Goal: Check status

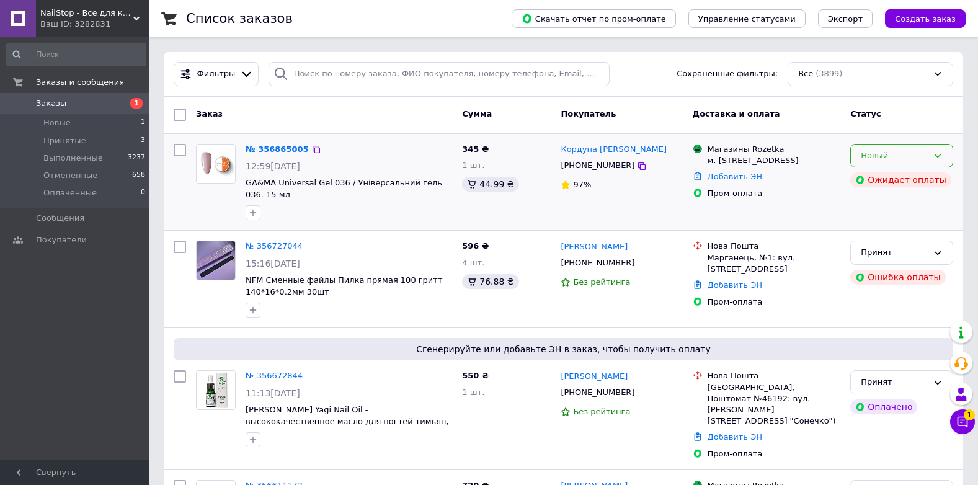
click at [901, 150] on div "Новый" at bounding box center [894, 156] width 67 height 13
click at [895, 182] on li "Принят" at bounding box center [902, 181] width 102 height 23
click at [958, 418] on icon at bounding box center [963, 422] width 11 height 11
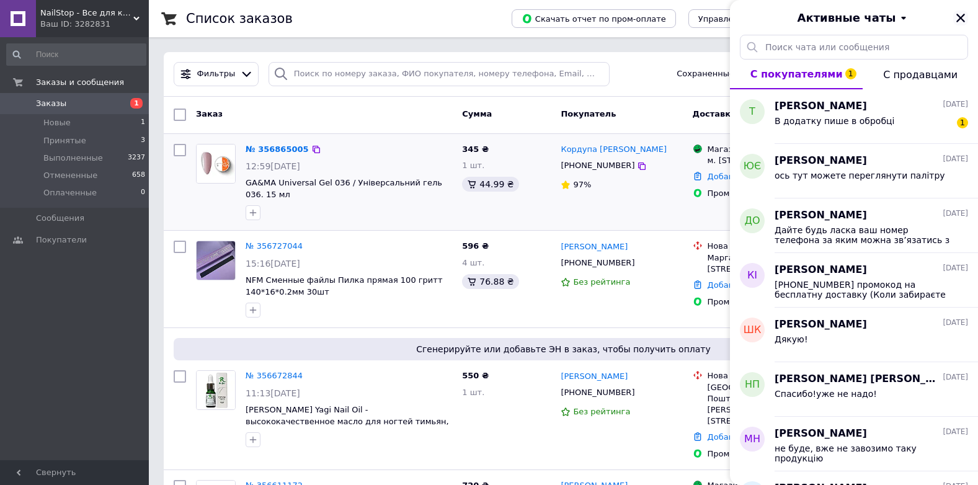
click at [959, 21] on icon "Закрыть" at bounding box center [960, 17] width 11 height 11
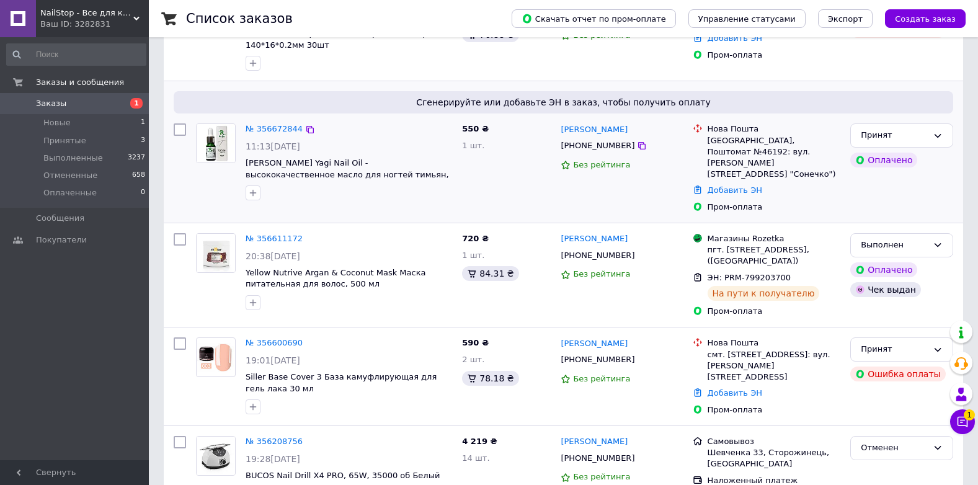
scroll to position [248, 0]
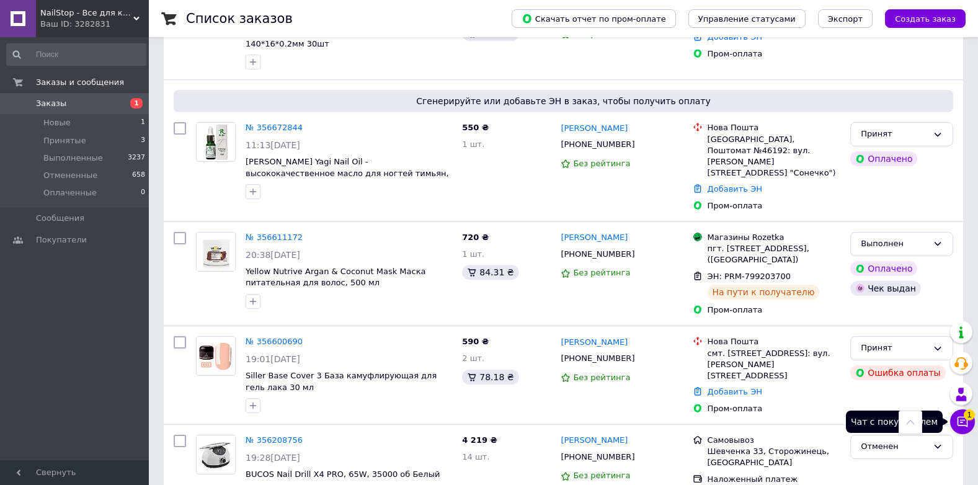
click at [970, 413] on span "1" at bounding box center [969, 414] width 11 height 11
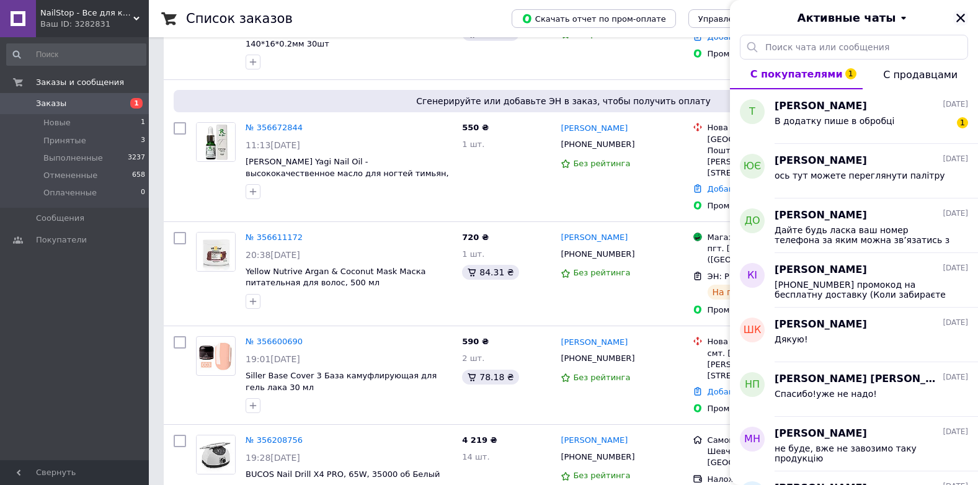
click at [960, 16] on icon "Закрыть" at bounding box center [961, 18] width 9 height 9
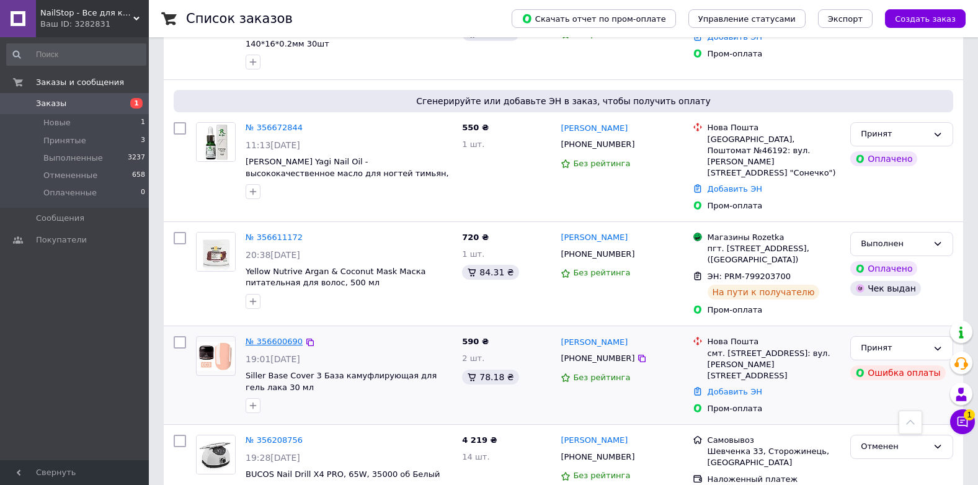
click at [262, 337] on link "№ 356600690" at bounding box center [274, 341] width 57 height 9
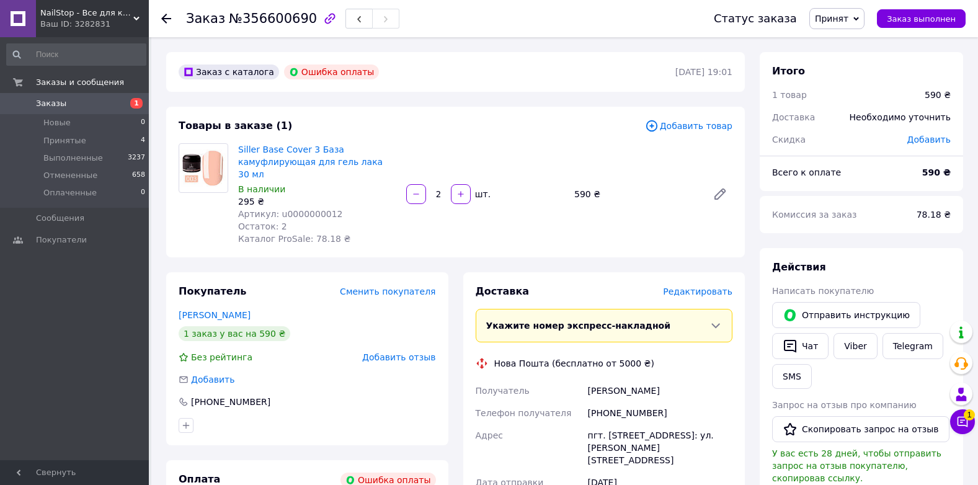
click at [160, 20] on div "Заказ №356600690 Статус заказа Принят Выполнен Отменен Оплаченный Заказ выполнен" at bounding box center [563, 18] width 829 height 37
click at [169, 22] on icon at bounding box center [166, 19] width 10 height 10
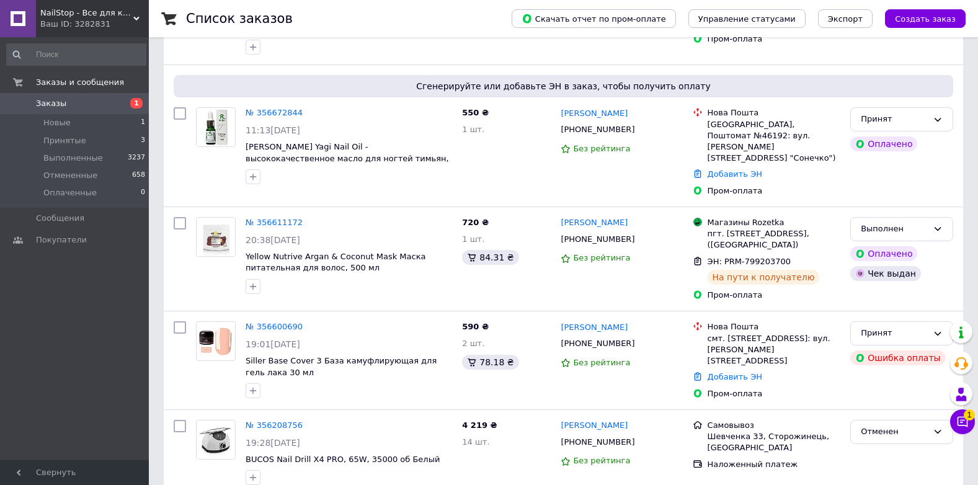
scroll to position [298, 0]
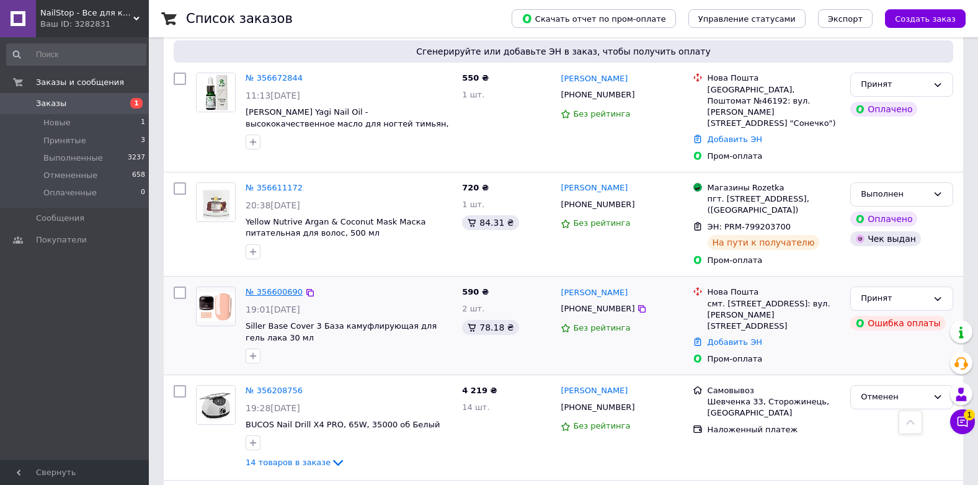
click at [270, 287] on link "№ 356600690" at bounding box center [274, 291] width 57 height 9
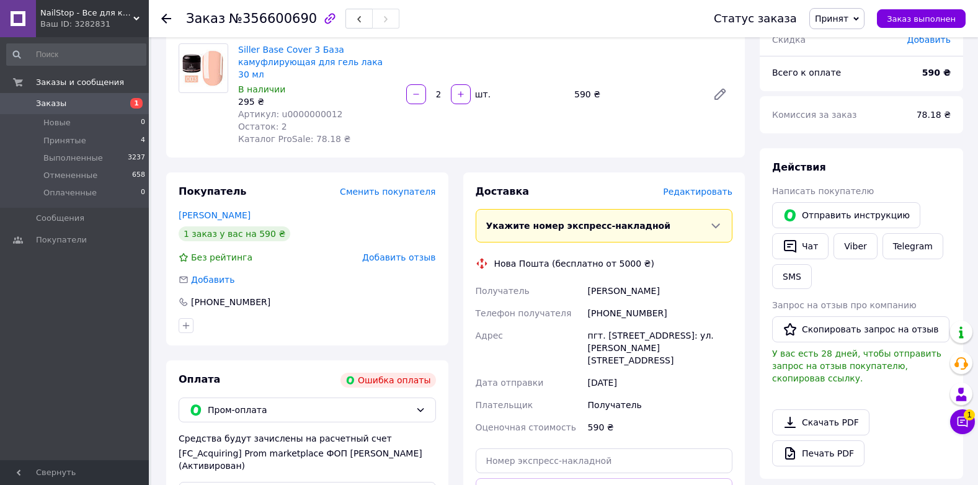
scroll to position [99, 0]
click at [171, 16] on icon at bounding box center [166, 19] width 10 height 10
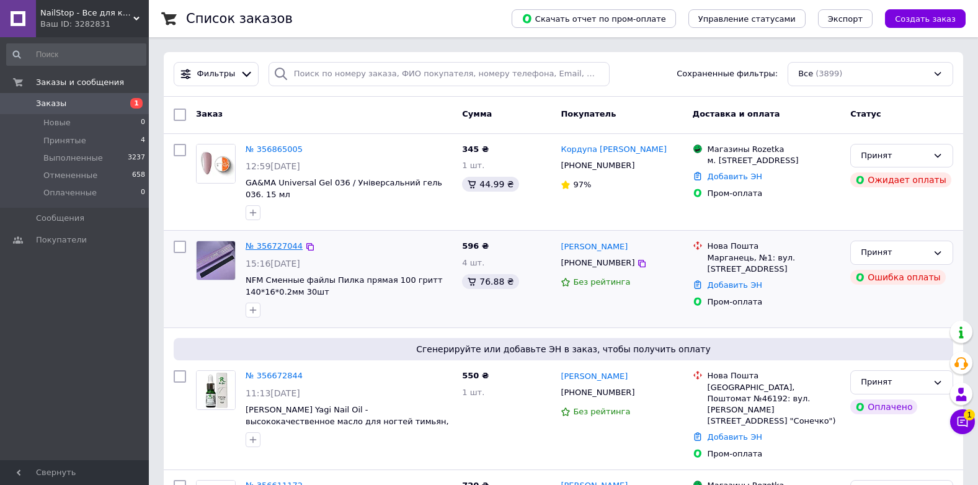
click at [275, 244] on link "№ 356727044" at bounding box center [274, 245] width 57 height 9
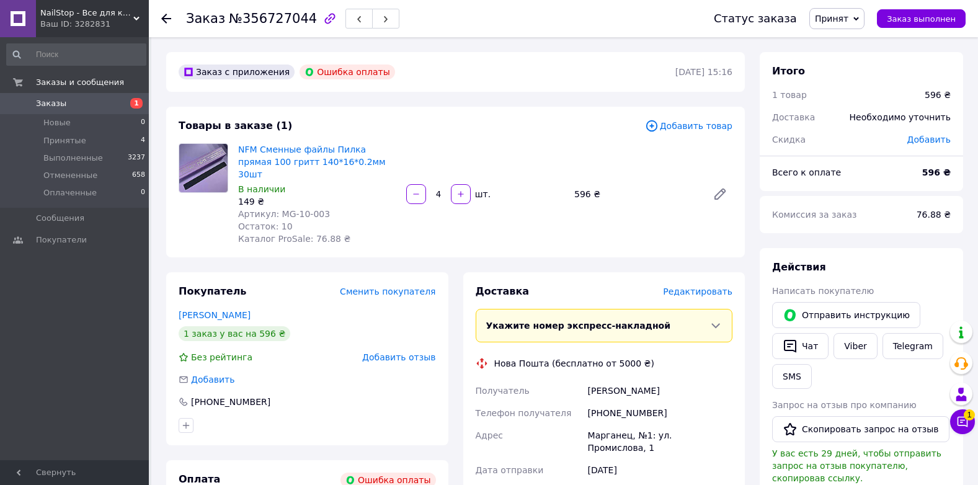
click at [167, 18] on use at bounding box center [166, 19] width 10 height 10
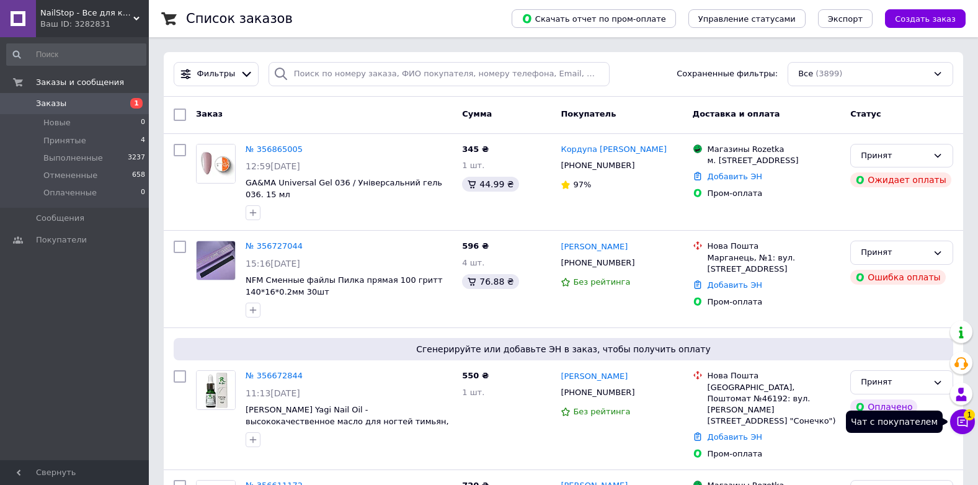
click at [957, 420] on icon at bounding box center [963, 422] width 12 height 12
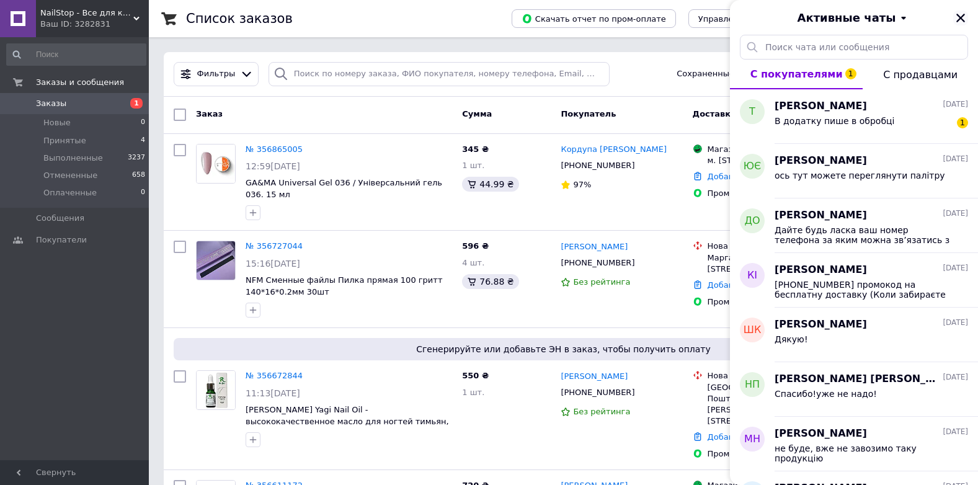
click at [960, 20] on icon "Закрыть" at bounding box center [960, 17] width 11 height 11
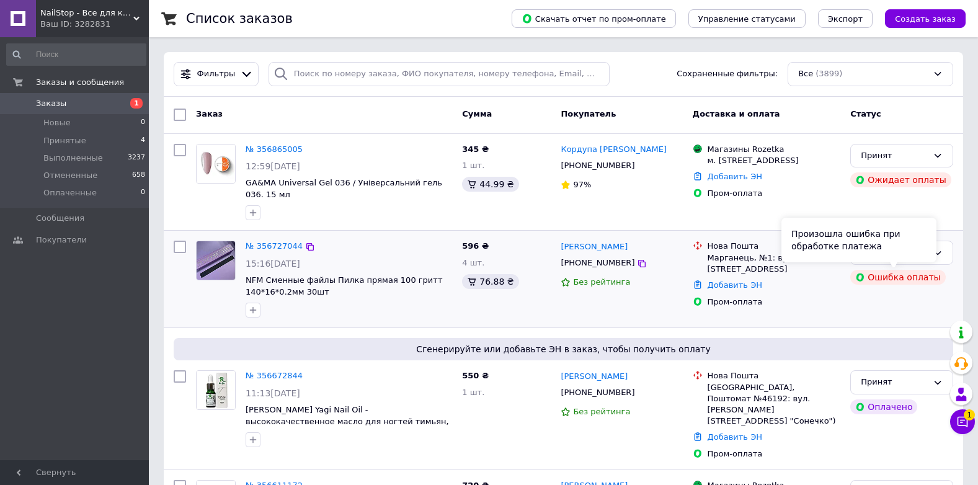
click at [887, 280] on div "Ошибка оплаты" at bounding box center [899, 277] width 96 height 15
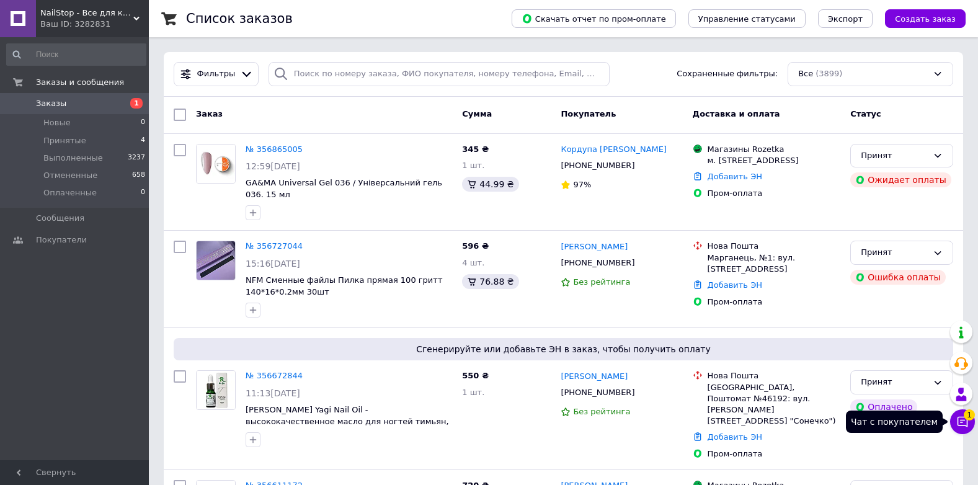
click at [965, 419] on icon at bounding box center [963, 422] width 12 height 12
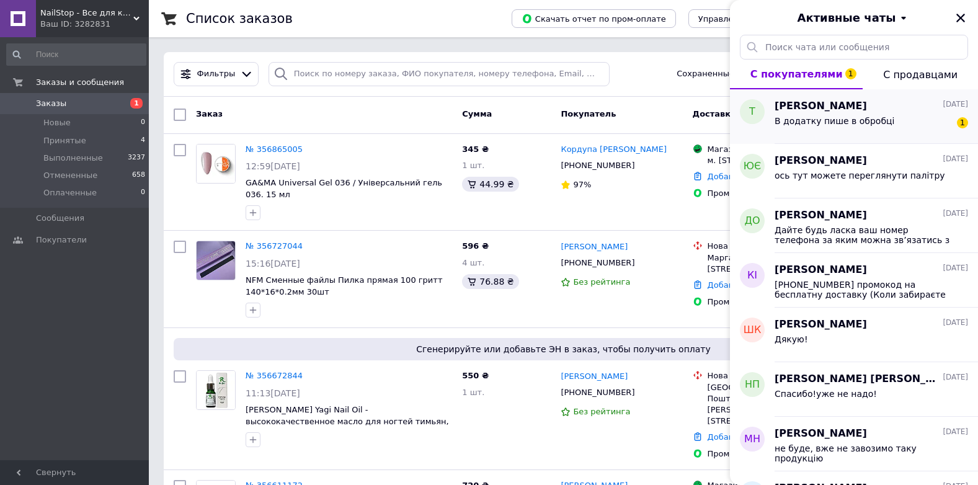
click at [930, 117] on div "В додатку пише в обробці 1" at bounding box center [872, 124] width 194 height 20
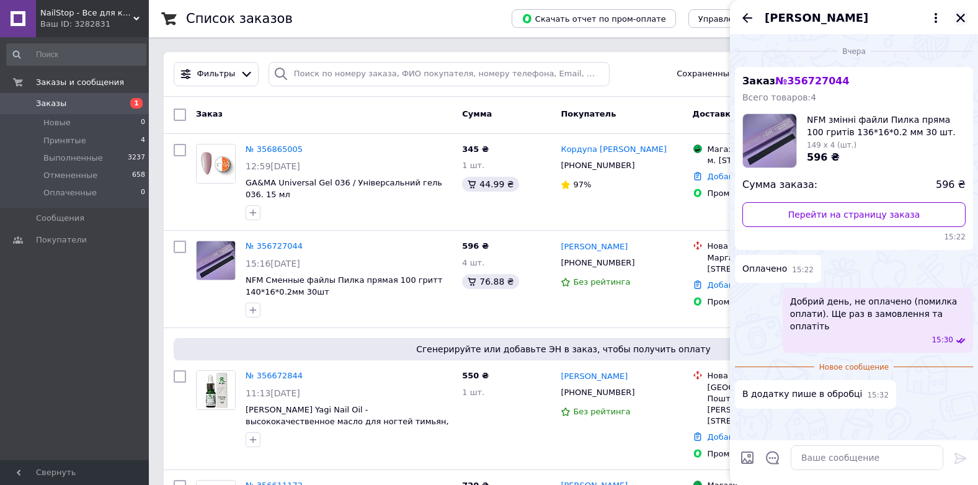
click at [968, 17] on button "Закрыть" at bounding box center [960, 18] width 15 height 15
